Goal: Task Accomplishment & Management: Use online tool/utility

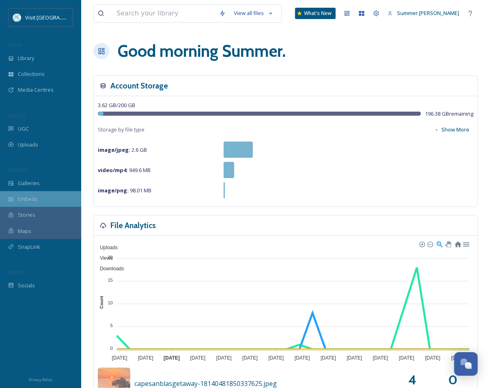
click at [32, 201] on span "Embeds" at bounding box center [28, 199] width 20 height 8
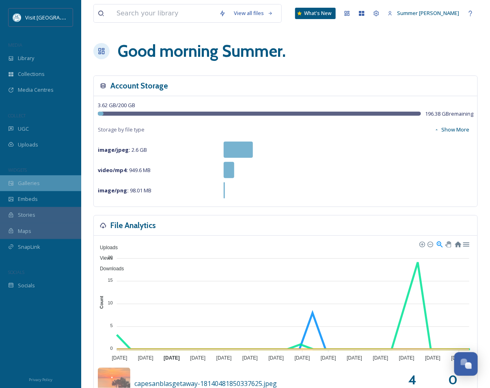
click at [40, 182] on div "Galleries" at bounding box center [40, 183] width 81 height 16
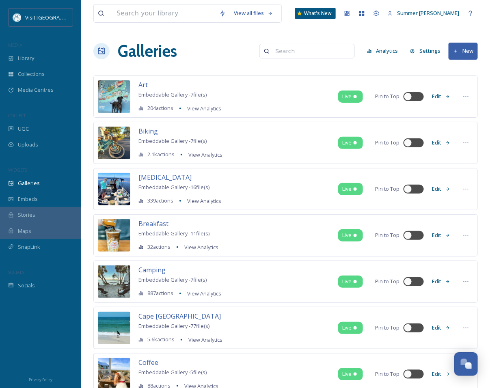
click at [464, 47] on button "New" at bounding box center [462, 51] width 29 height 17
click at [466, 71] on span "Gallery" at bounding box center [464, 70] width 17 height 8
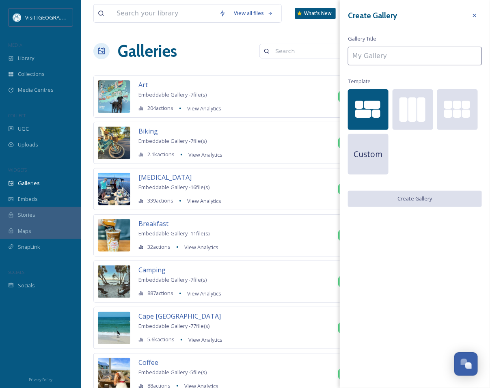
click at [428, 53] on input at bounding box center [415, 56] width 134 height 19
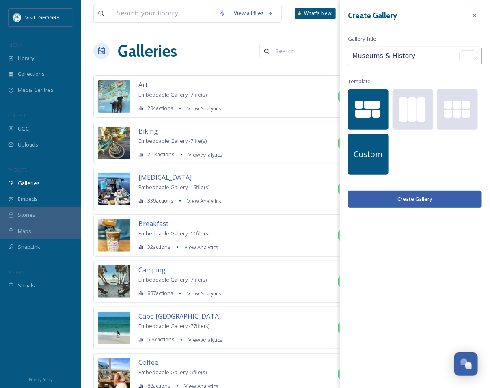
type input "Museums & History"
click at [357, 166] on div "Custom" at bounding box center [368, 154] width 41 height 41
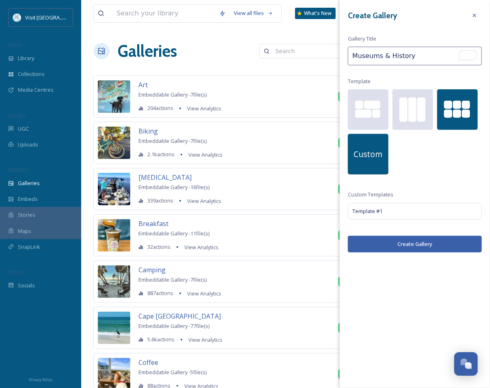
click at [457, 112] on div at bounding box center [457, 114] width 8 height 8
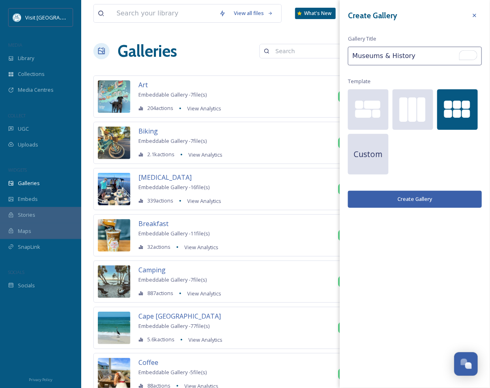
click at [422, 200] on button "Create Gallery" at bounding box center [415, 199] width 134 height 17
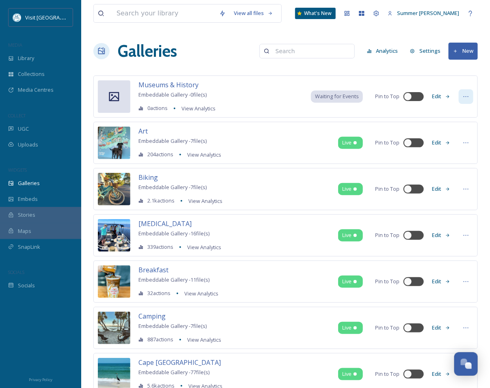
click at [466, 97] on icon at bounding box center [465, 96] width 6 height 6
